Goal: Information Seeking & Learning: Learn about a topic

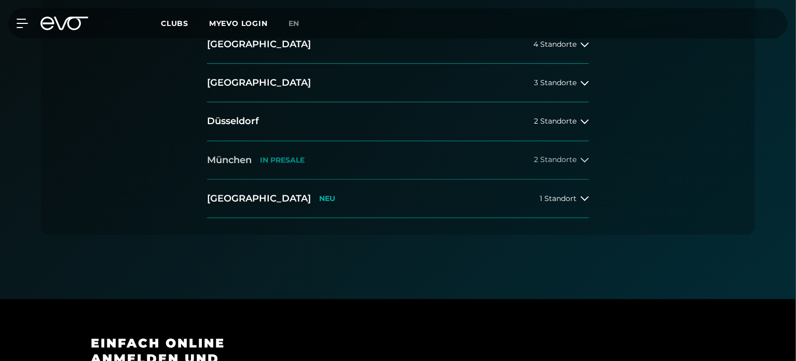
scroll to position [311, 0]
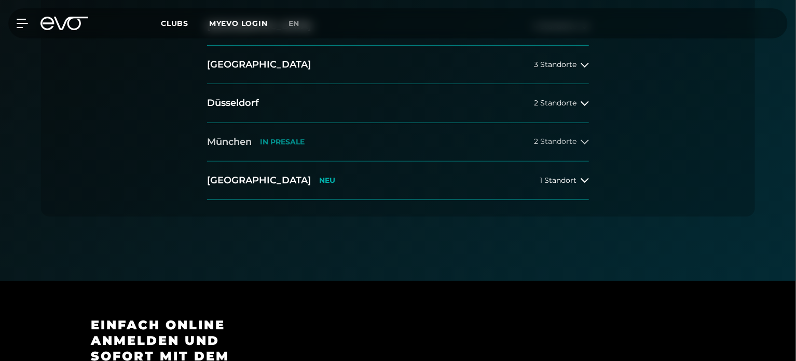
click at [573, 146] on div "2 Standorte" at bounding box center [561, 142] width 55 height 8
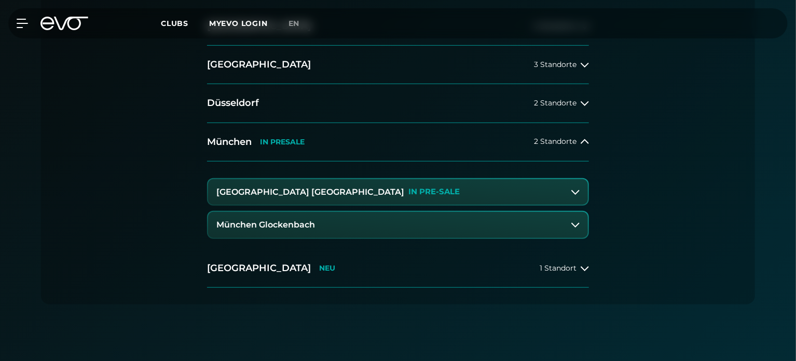
click at [315, 229] on h3 "München Glockenbach" at bounding box center [265, 224] width 99 height 9
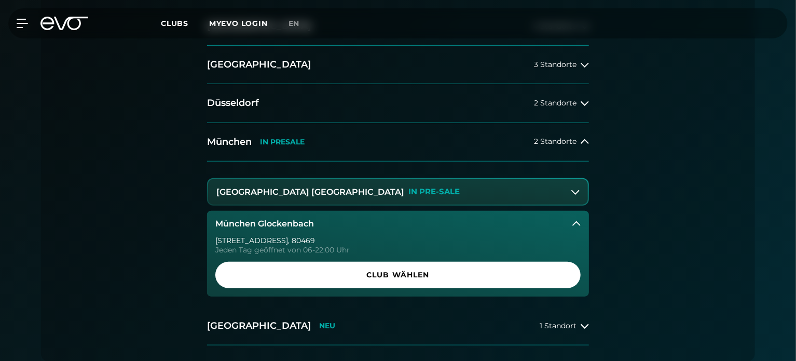
scroll to position [363, 0]
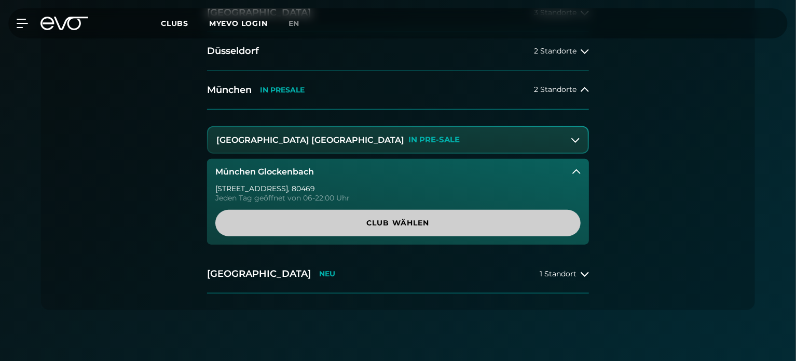
click at [369, 228] on span "Club wählen" at bounding box center [398, 222] width 316 height 11
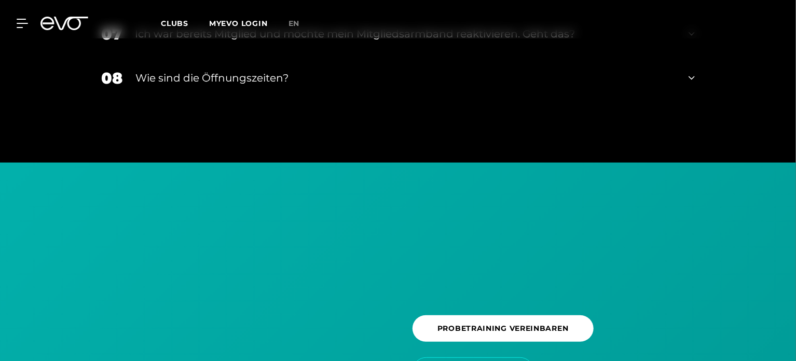
scroll to position [2129, 0]
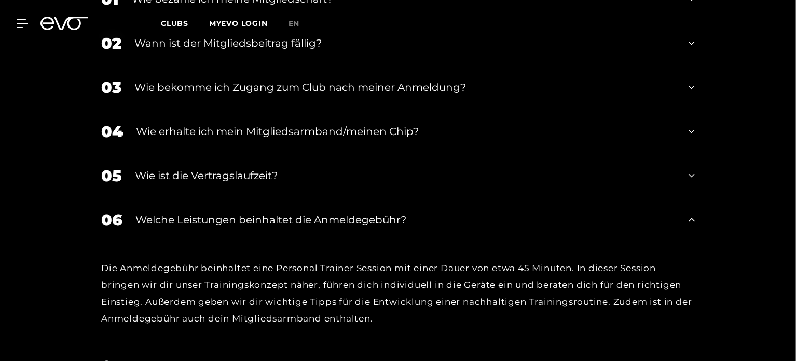
scroll to position [1818, 0]
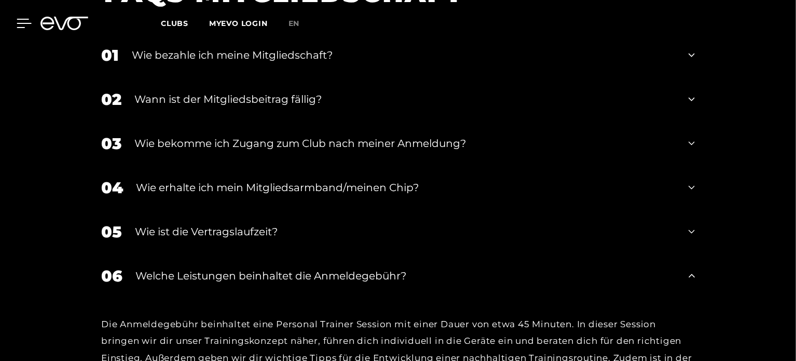
click at [20, 20] on icon at bounding box center [24, 23] width 15 height 9
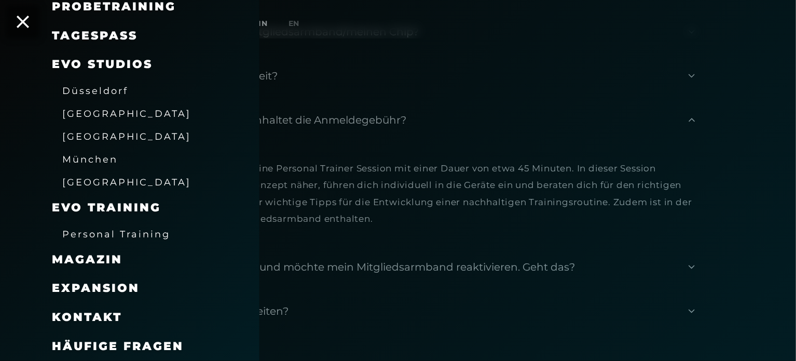
scroll to position [1870, 0]
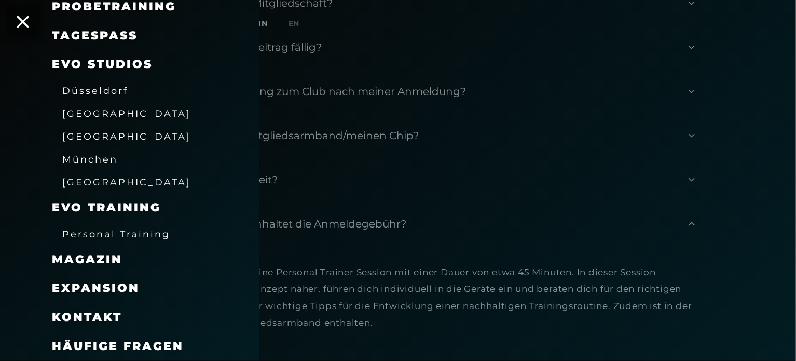
click at [345, 89] on div at bounding box center [398, 180] width 796 height 361
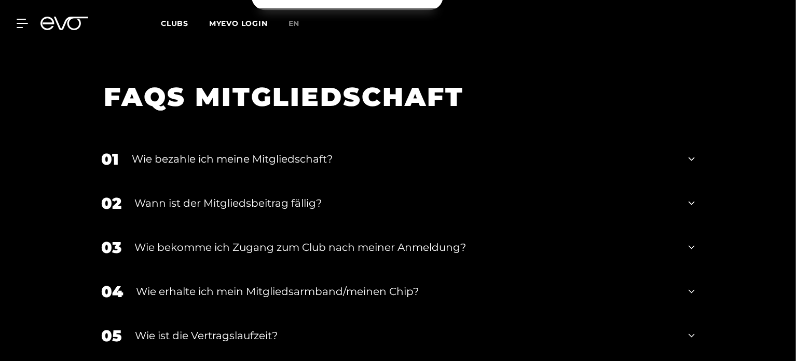
scroll to position [1559, 0]
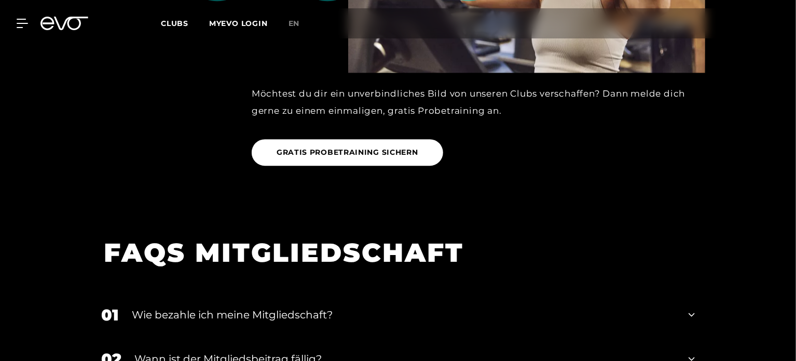
click at [795, 209] on div at bounding box center [398, 3] width 796 height 411
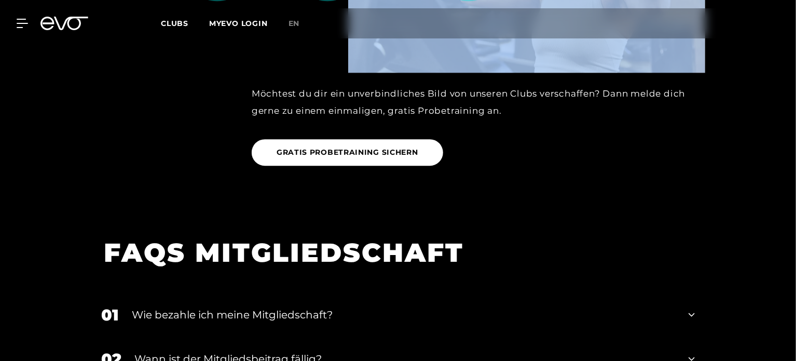
drag, startPoint x: 794, startPoint y: 226, endPoint x: 808, endPoint y: 139, distance: 88.3
click at [761, 117] on div at bounding box center [398, 3] width 796 height 411
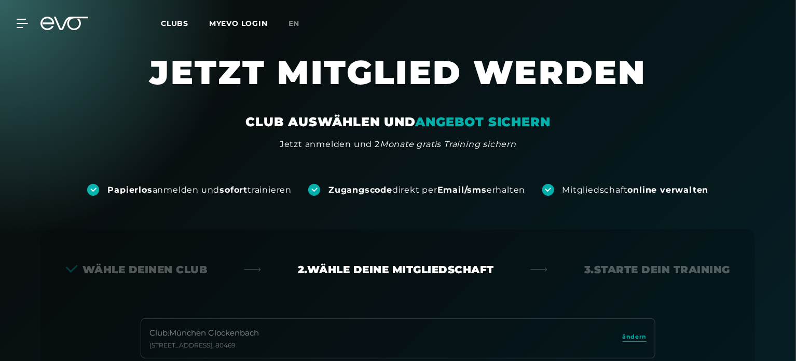
scroll to position [0, 0]
click at [25, 22] on icon at bounding box center [24, 23] width 15 height 9
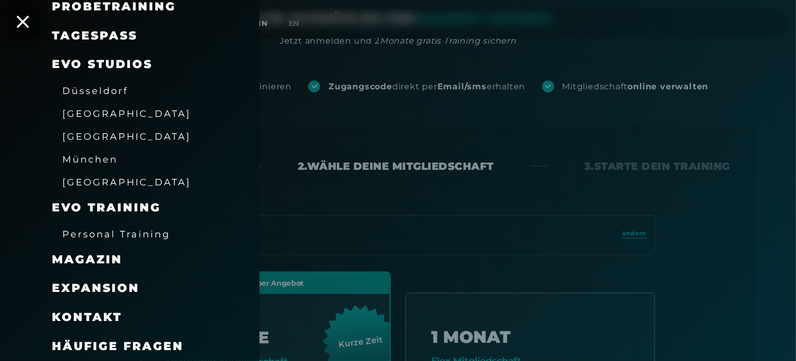
scroll to position [156, 0]
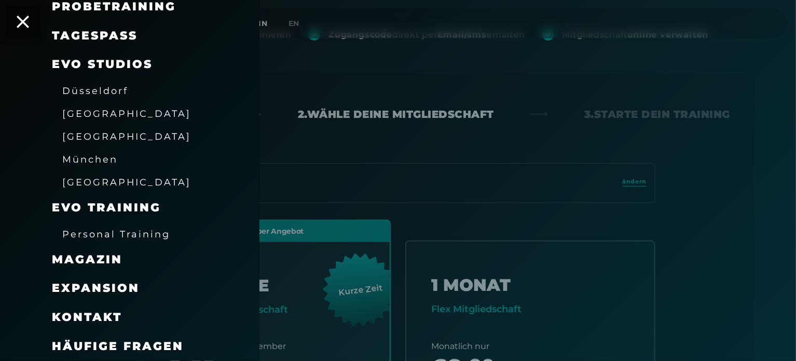
click at [113, 343] on span "Häufige Fragen" at bounding box center [118, 346] width 132 height 14
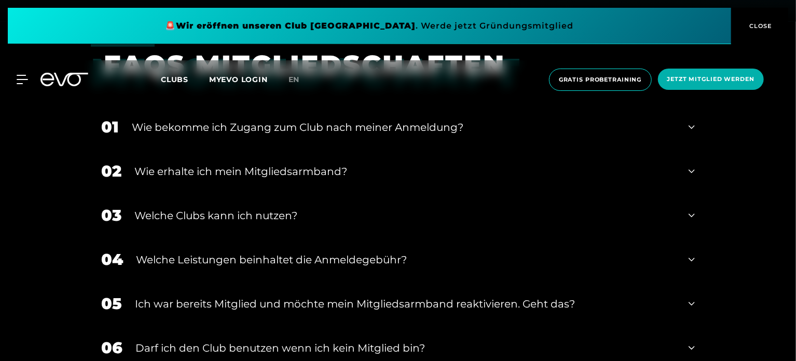
scroll to position [363, 0]
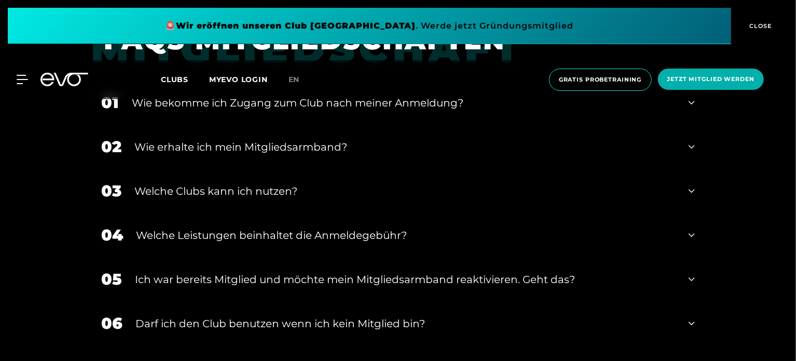
click at [278, 230] on div "Welche Leistungen beinhaltet die Anmeldegebühr?" at bounding box center [406, 235] width 540 height 16
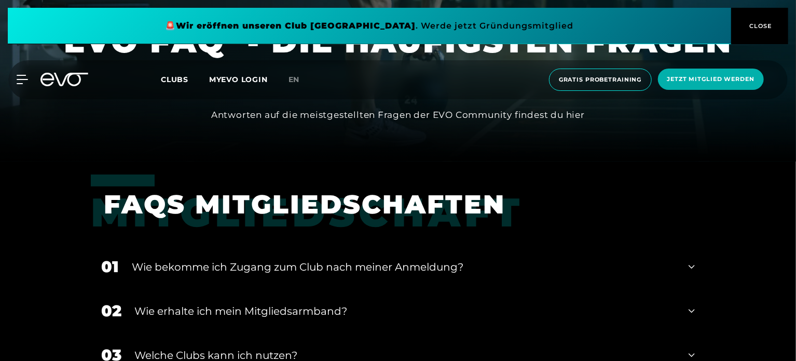
scroll to position [0, 0]
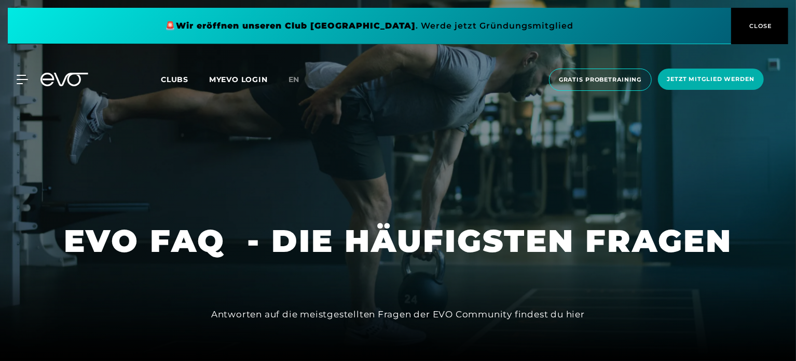
click at [773, 24] on span "CLOSE" at bounding box center [759, 25] width 25 height 9
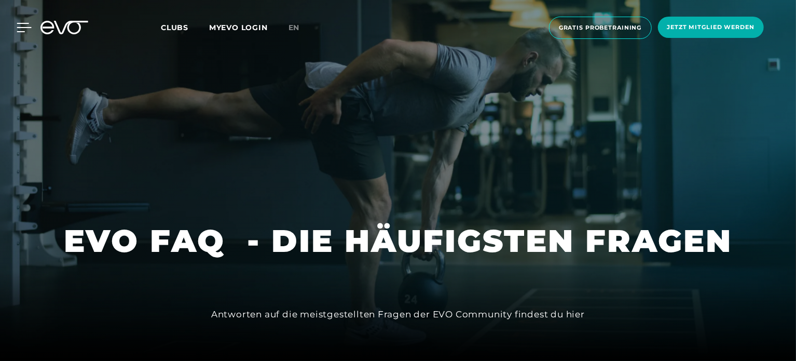
click at [25, 31] on icon at bounding box center [24, 27] width 15 height 9
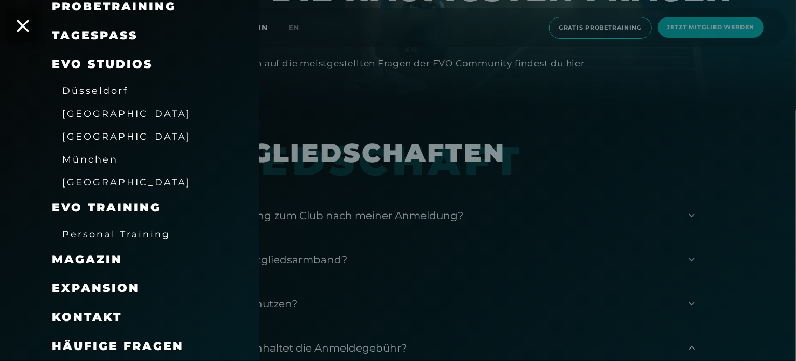
scroll to position [311, 0]
